Goal: Navigation & Orientation: Understand site structure

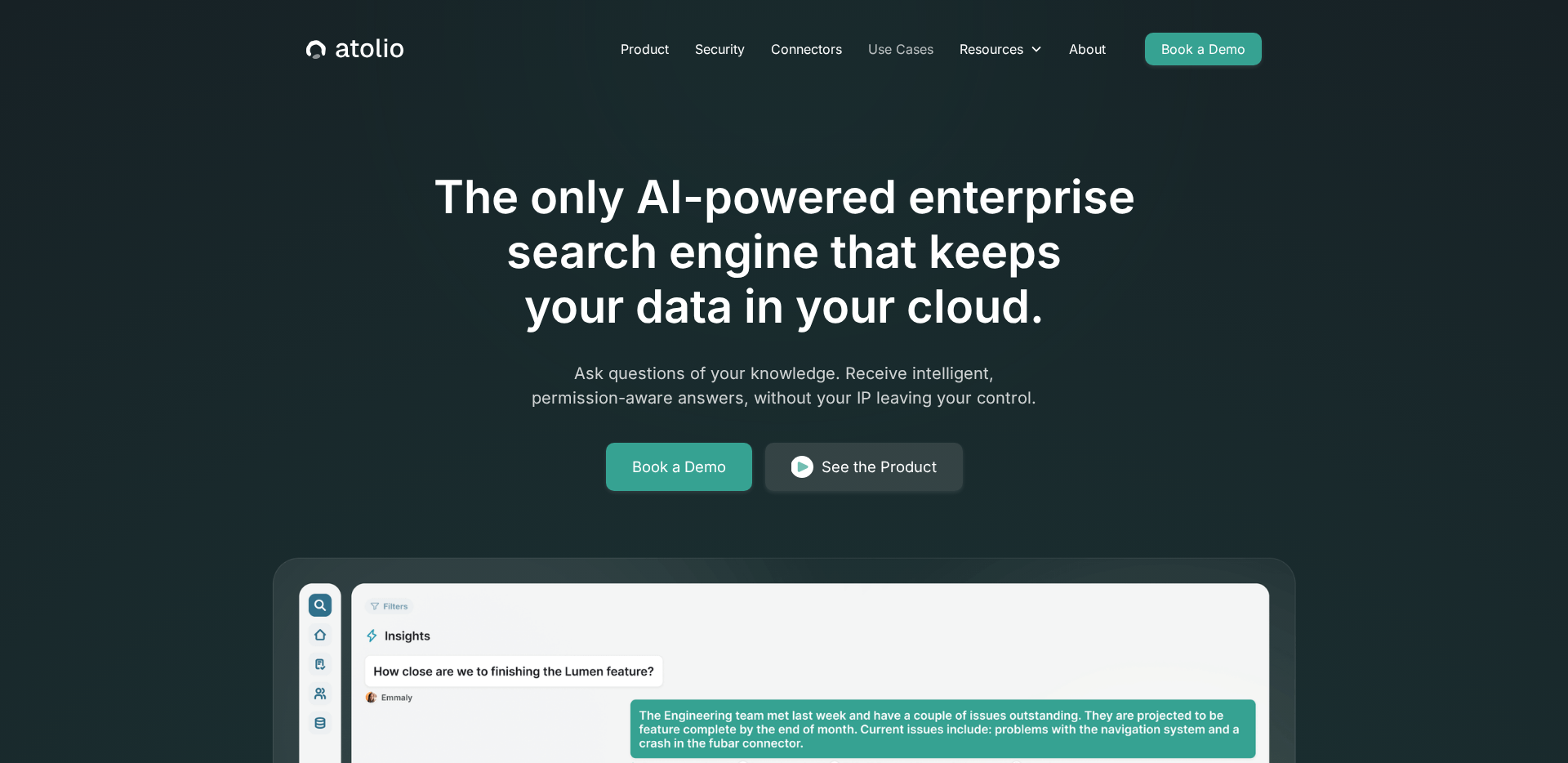
click at [917, 45] on link "Use Cases" at bounding box center [900, 48] width 92 height 33
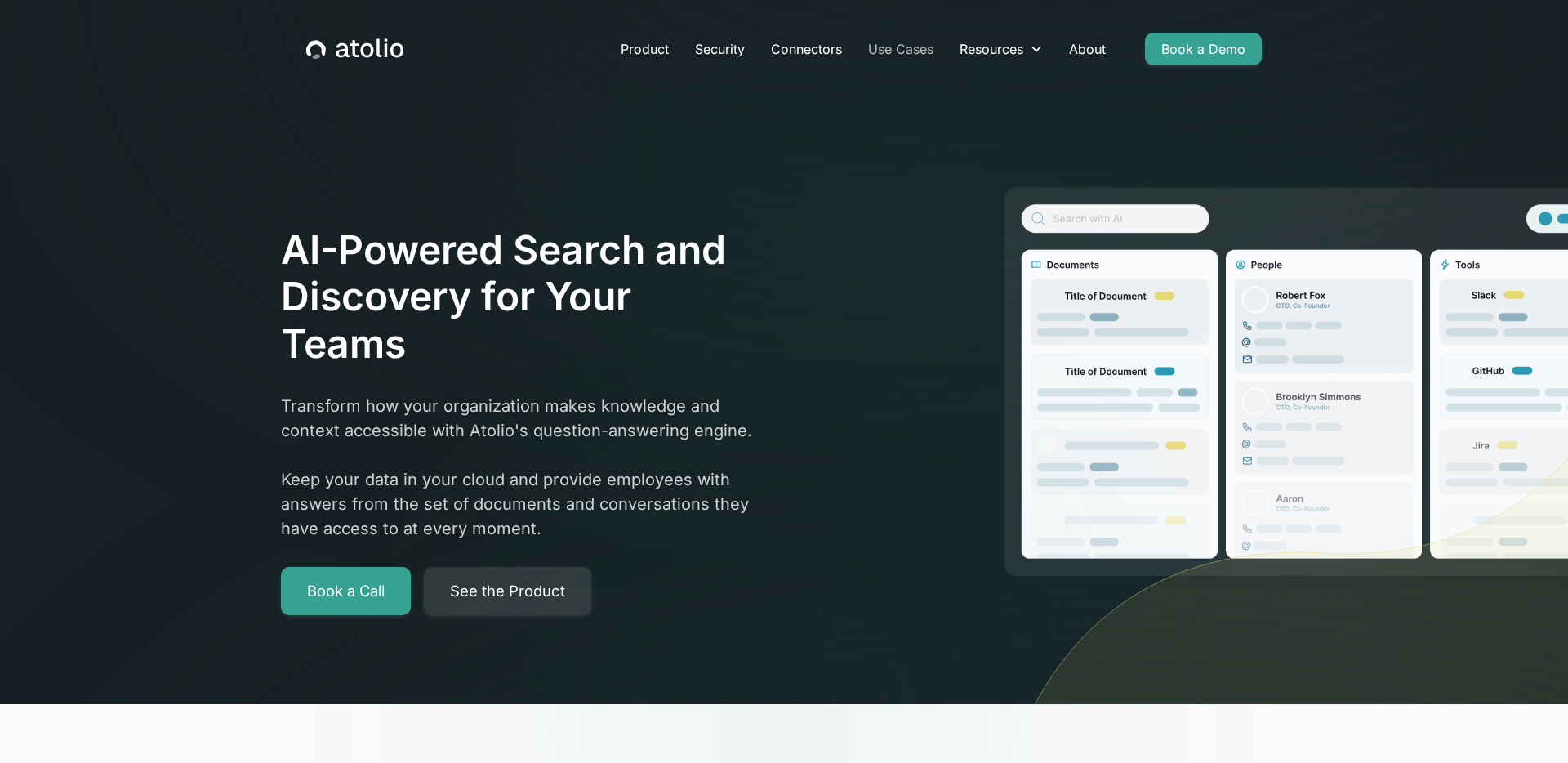
click at [888, 50] on link "Use Cases" at bounding box center [900, 48] width 92 height 33
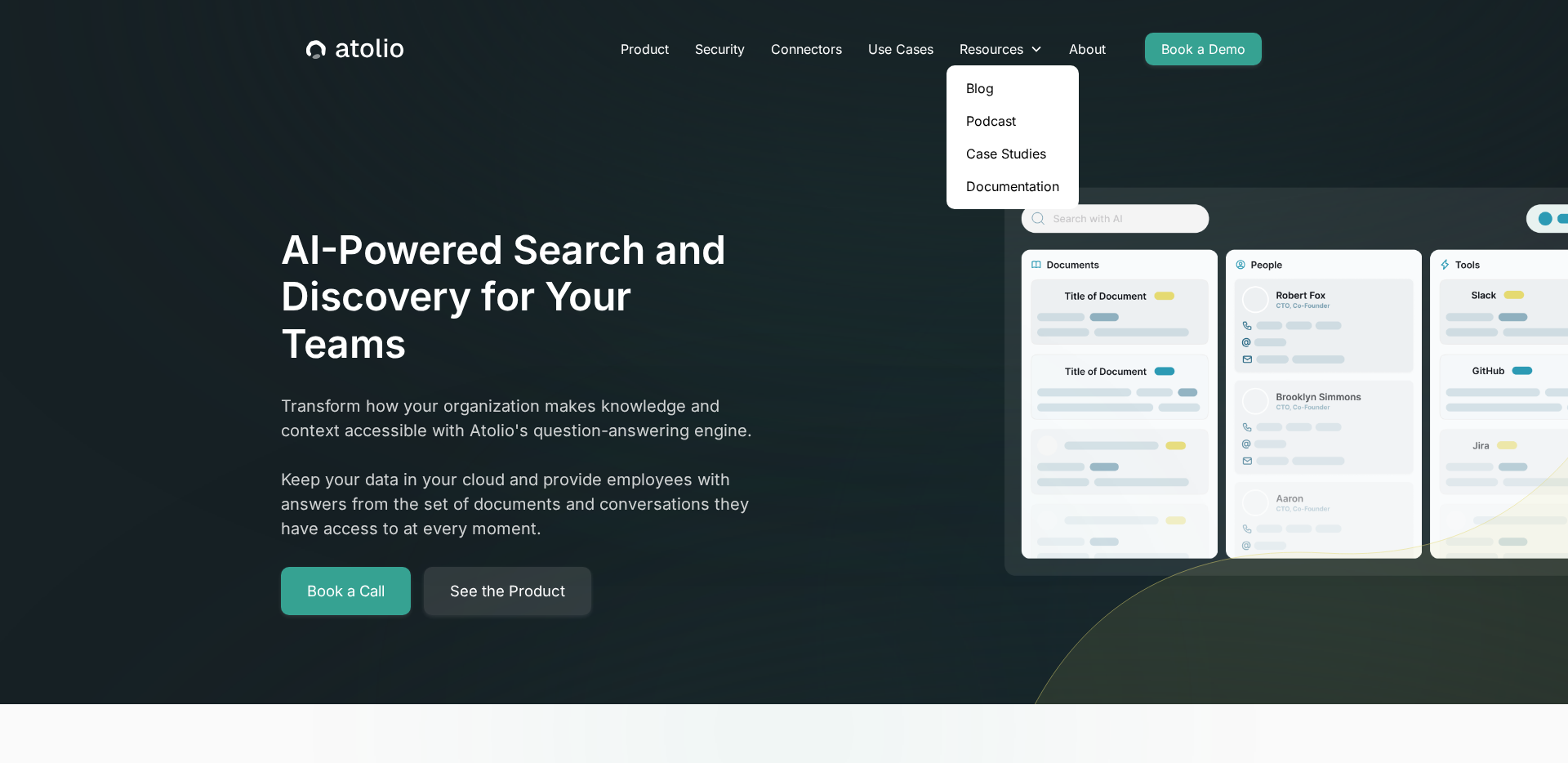
click at [996, 155] on link "Case Studies" at bounding box center [1013, 153] width 119 height 33
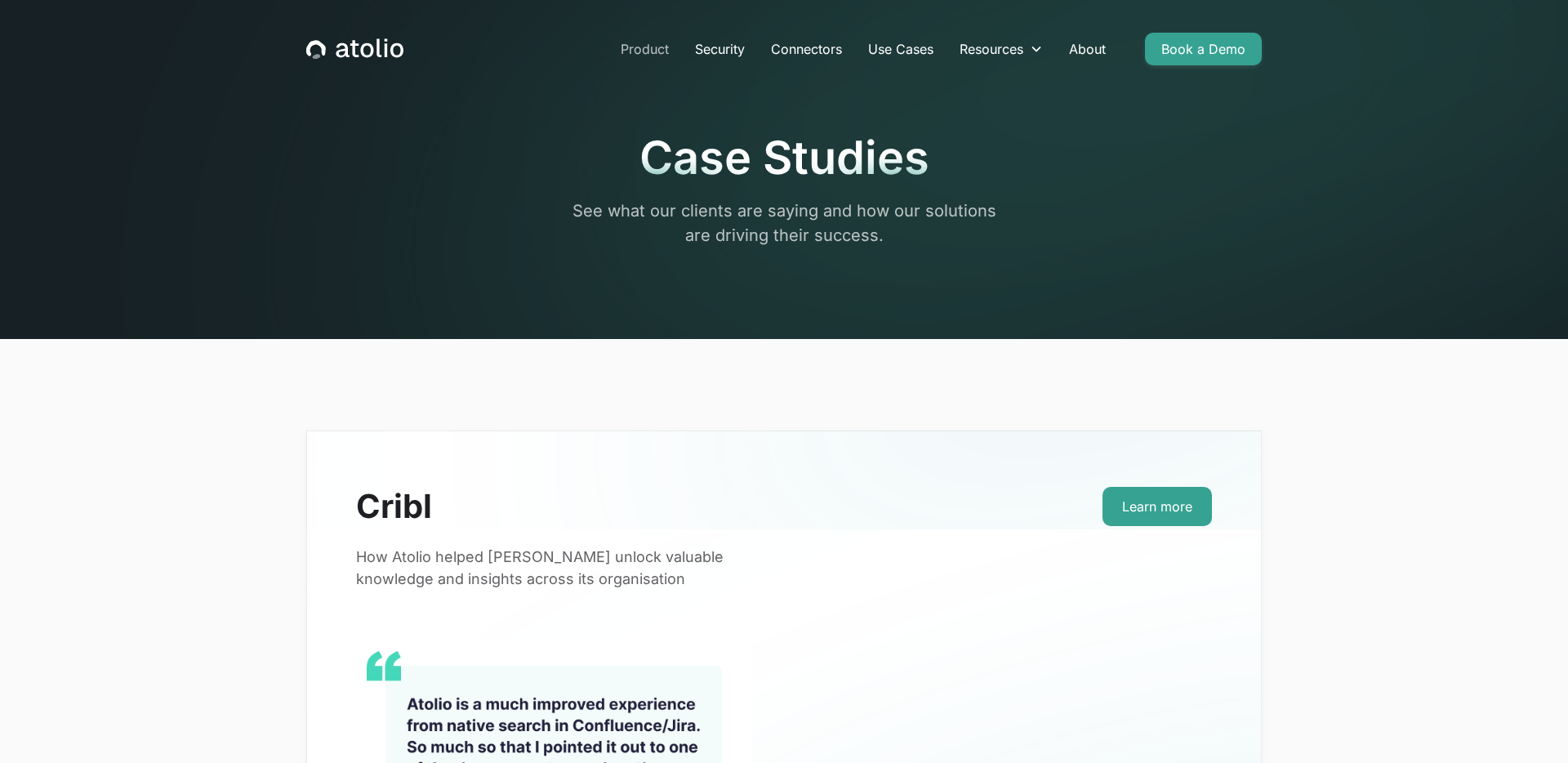
click at [661, 47] on link "Product" at bounding box center [644, 48] width 74 height 33
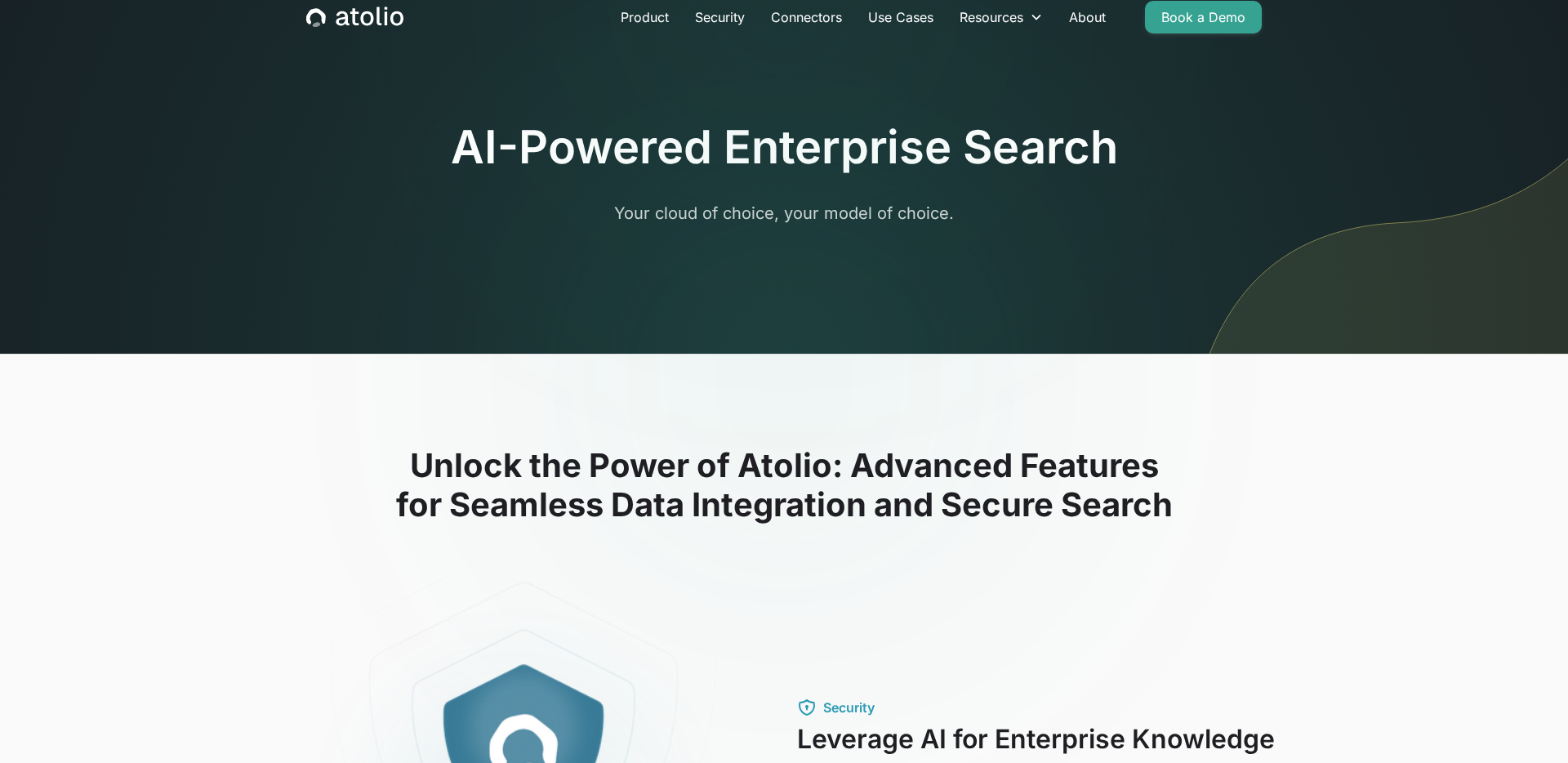
scroll to position [7, 0]
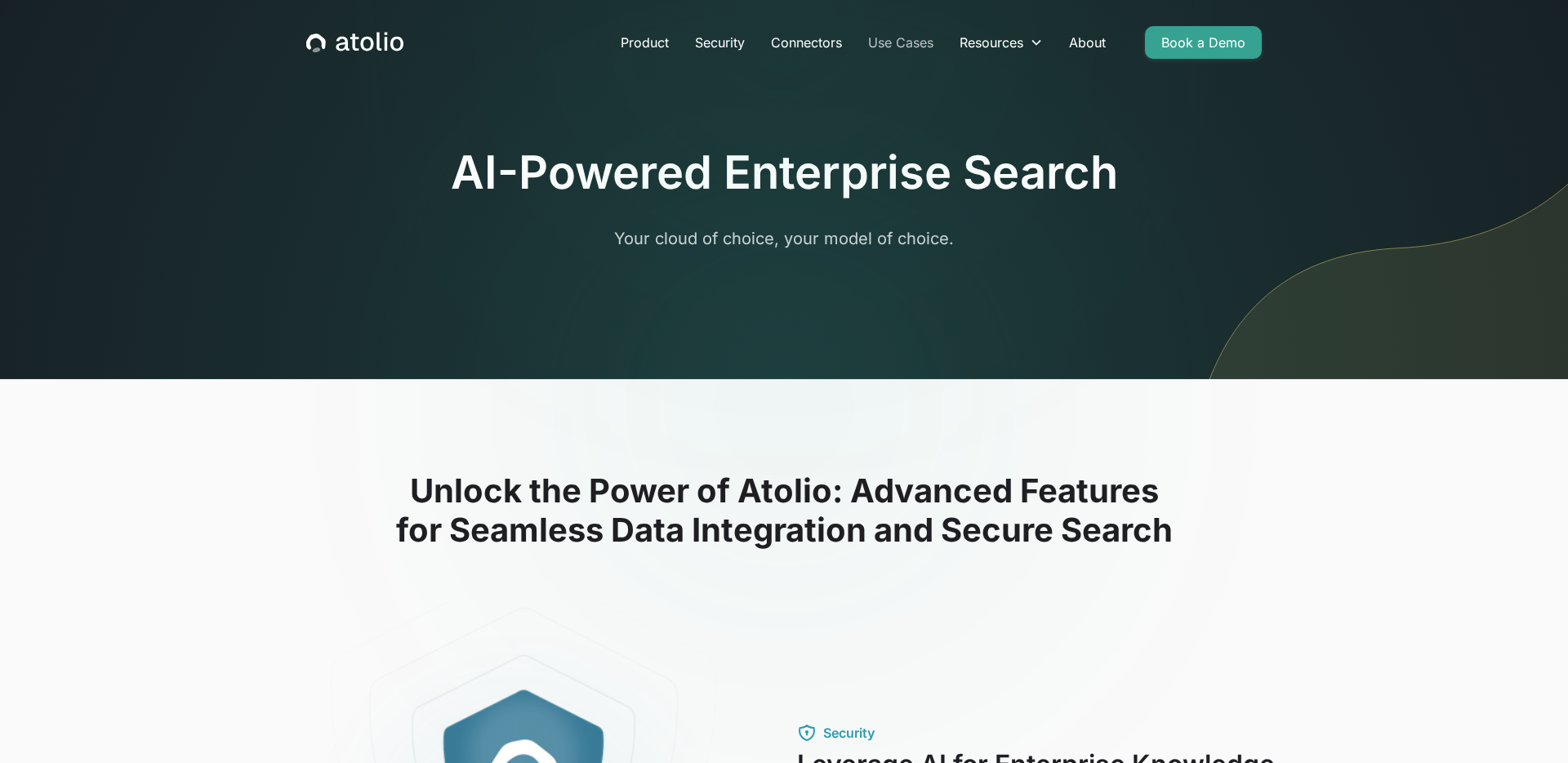
click at [901, 44] on link "Use Cases" at bounding box center [900, 42] width 92 height 33
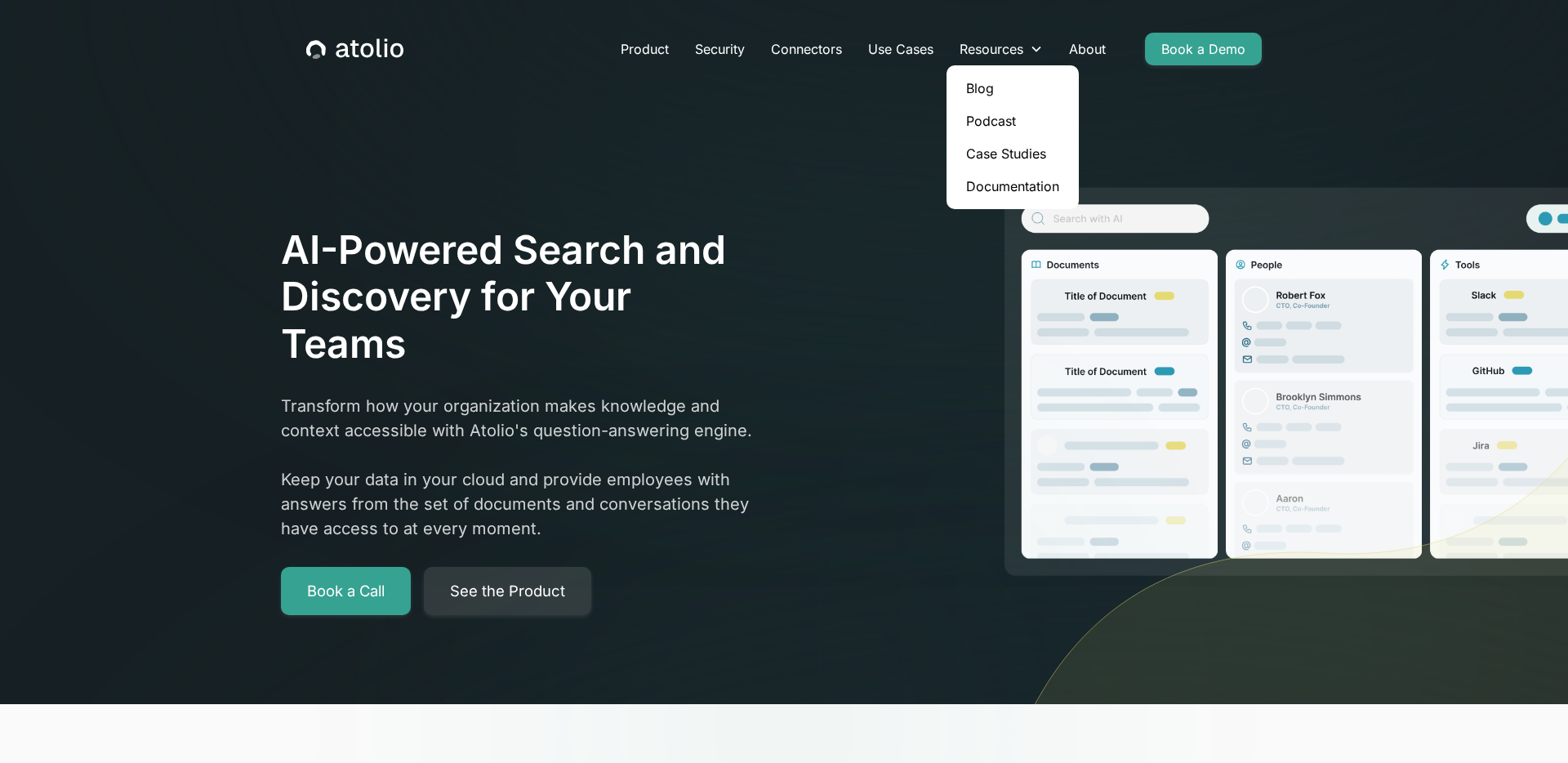
click at [996, 145] on link "Case Studies" at bounding box center [1013, 153] width 119 height 33
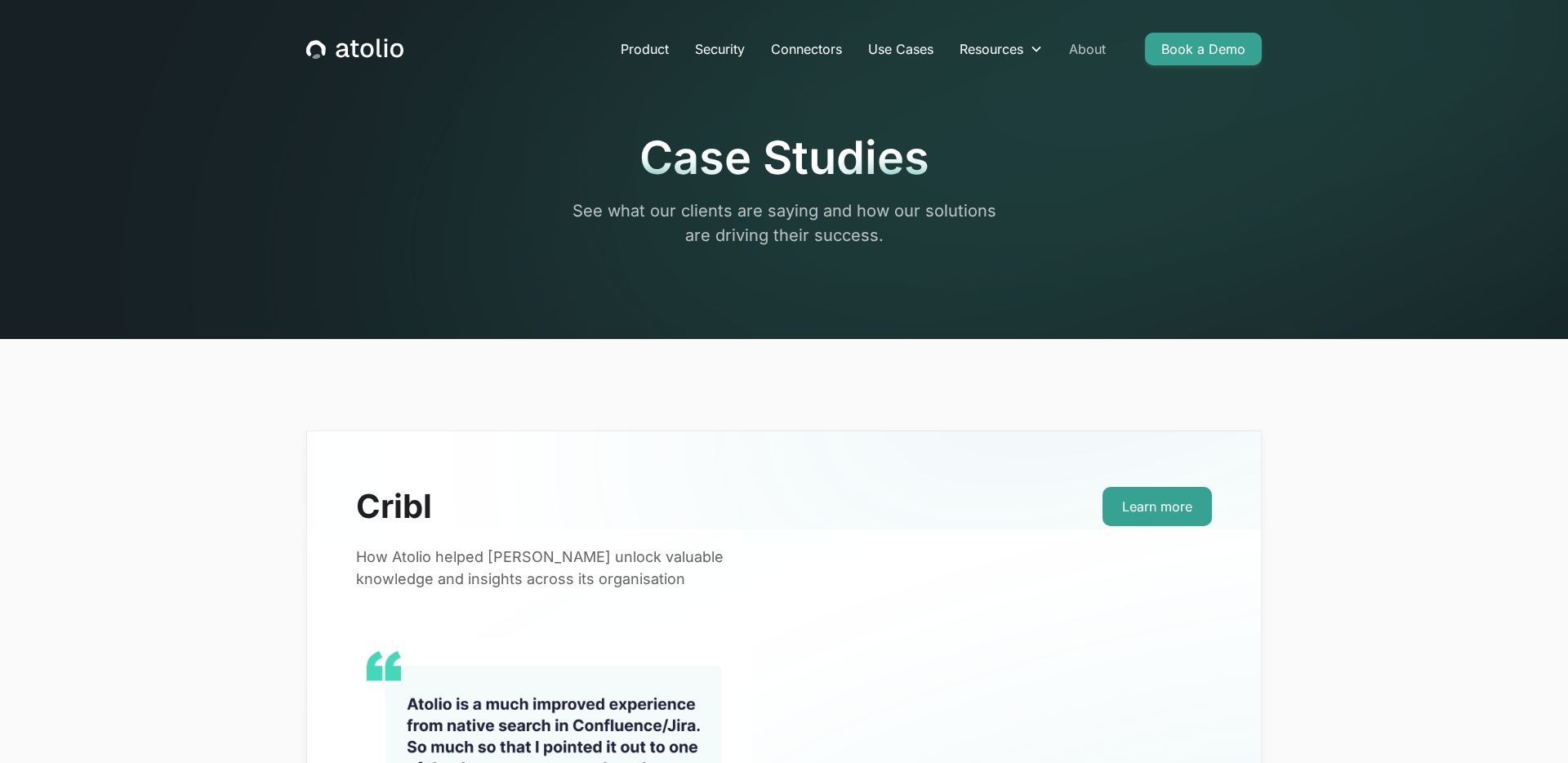
click at [1083, 47] on link "About" at bounding box center [1088, 48] width 63 height 33
